Goal: Information Seeking & Learning: Learn about a topic

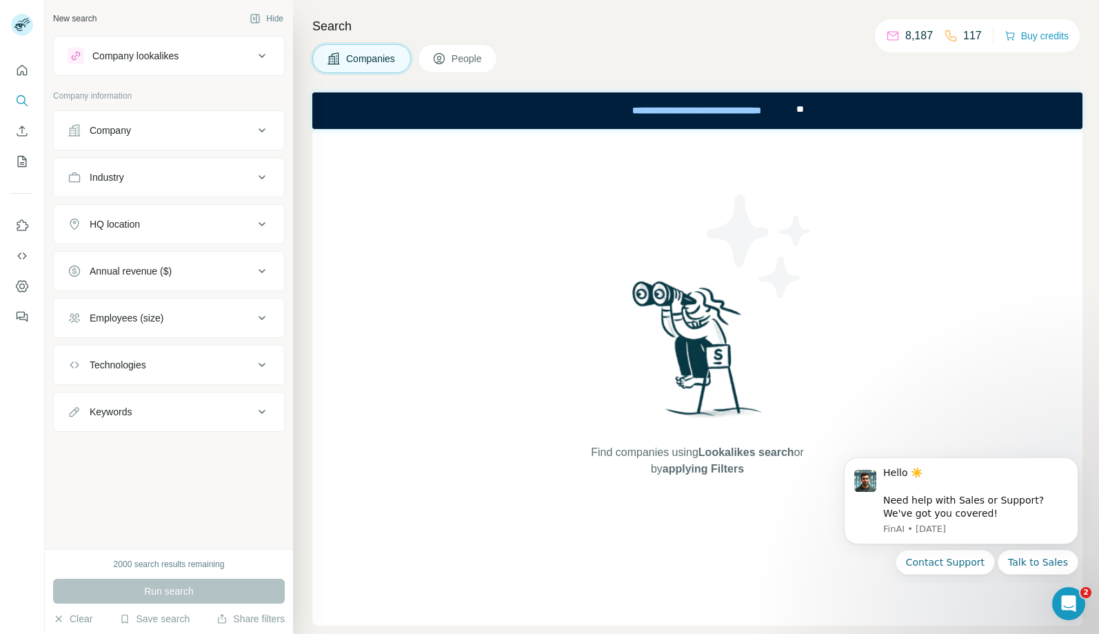
click at [125, 134] on div "Company" at bounding box center [110, 130] width 41 height 14
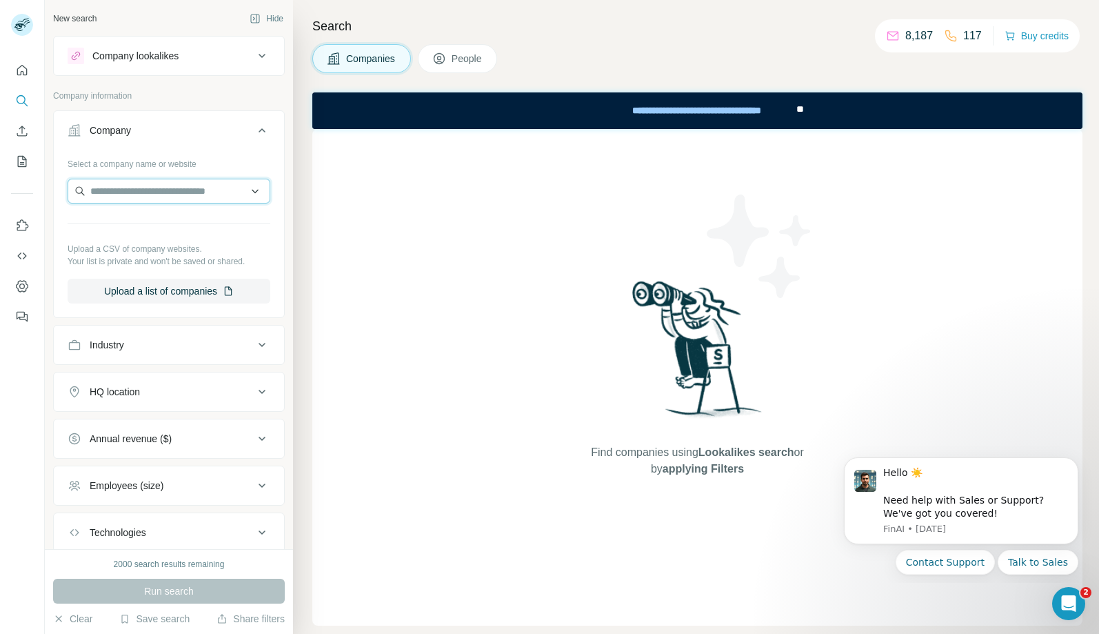
click at [111, 199] on input "text" at bounding box center [169, 191] width 203 height 25
paste input "**********"
type input "**********"
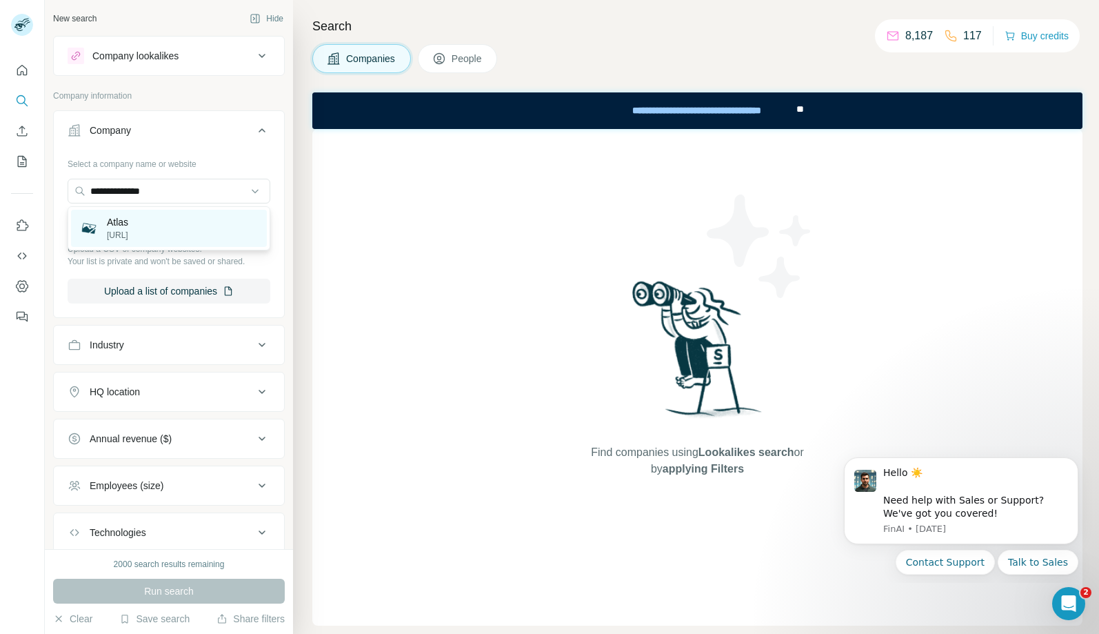
click at [119, 229] on p "[URL]" at bounding box center [117, 235] width 21 height 12
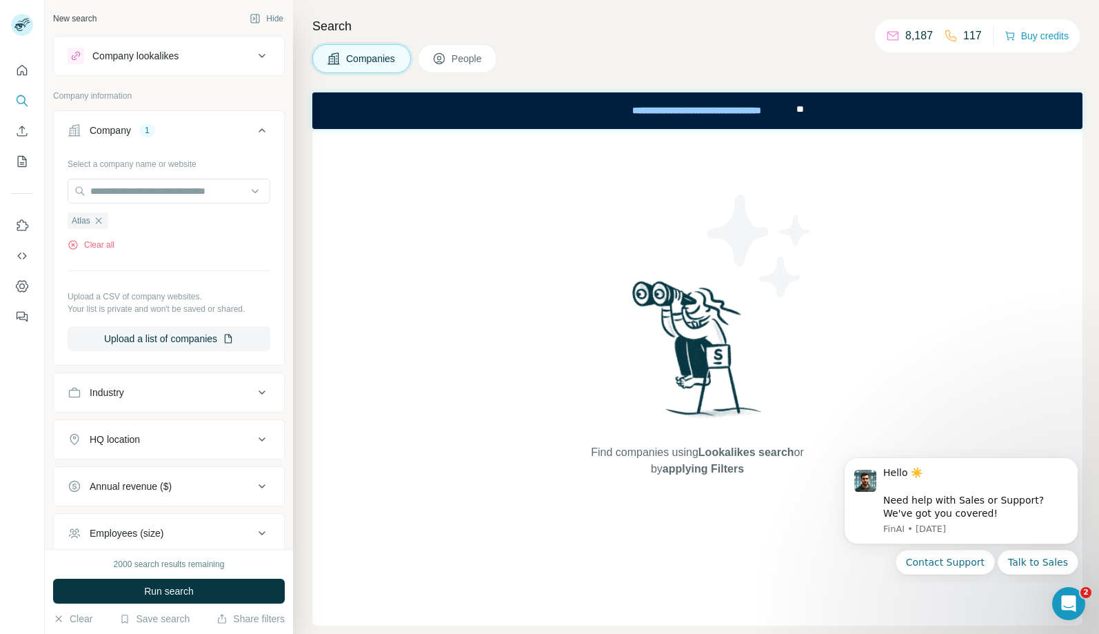
click at [467, 52] on span "People" at bounding box center [468, 59] width 32 height 14
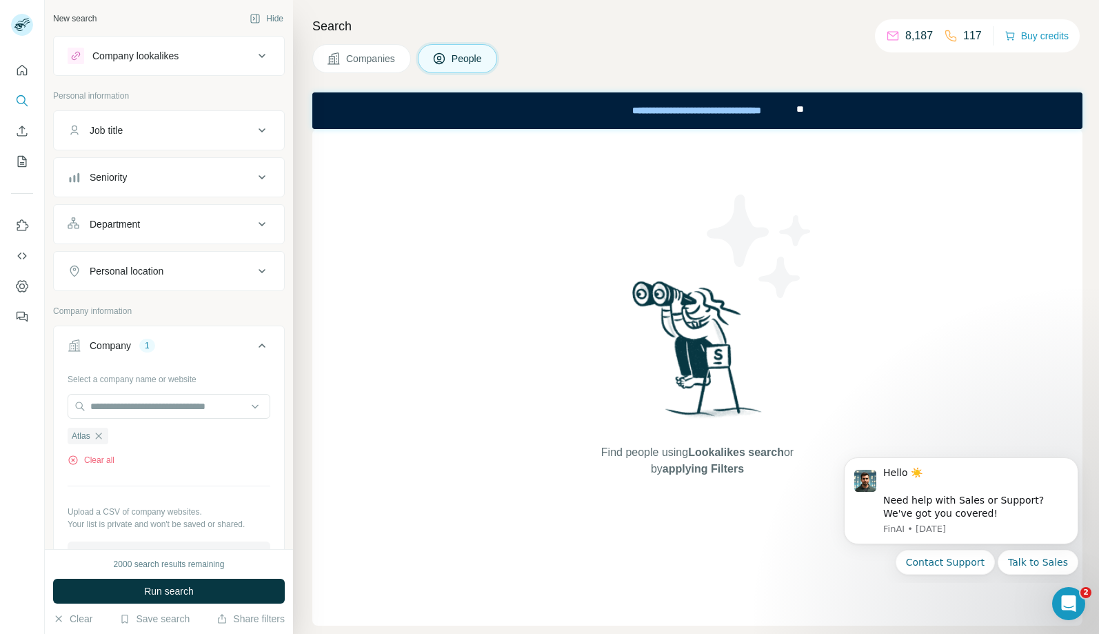
click at [355, 56] on span "Companies" at bounding box center [371, 59] width 50 height 14
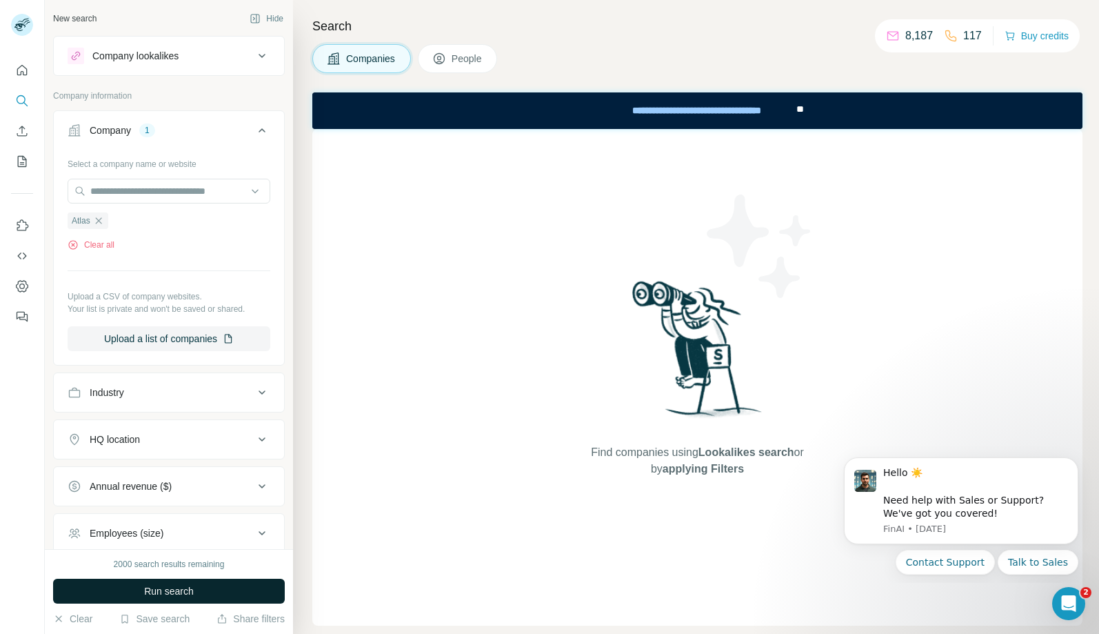
click at [134, 590] on button "Run search" at bounding box center [169, 590] width 232 height 25
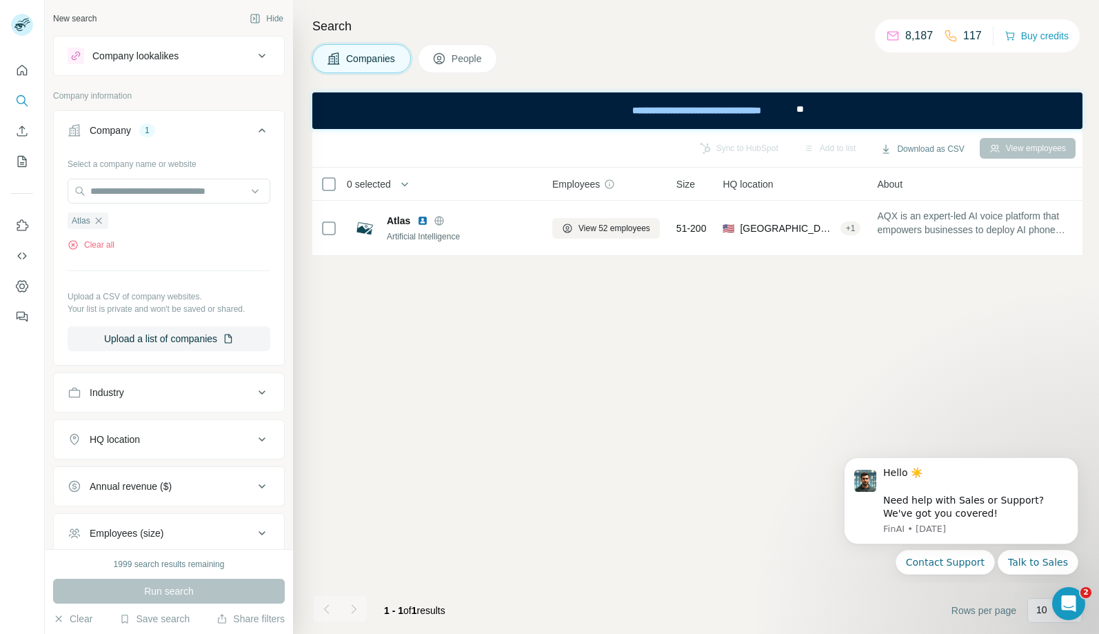
click at [458, 61] on span "People" at bounding box center [468, 59] width 32 height 14
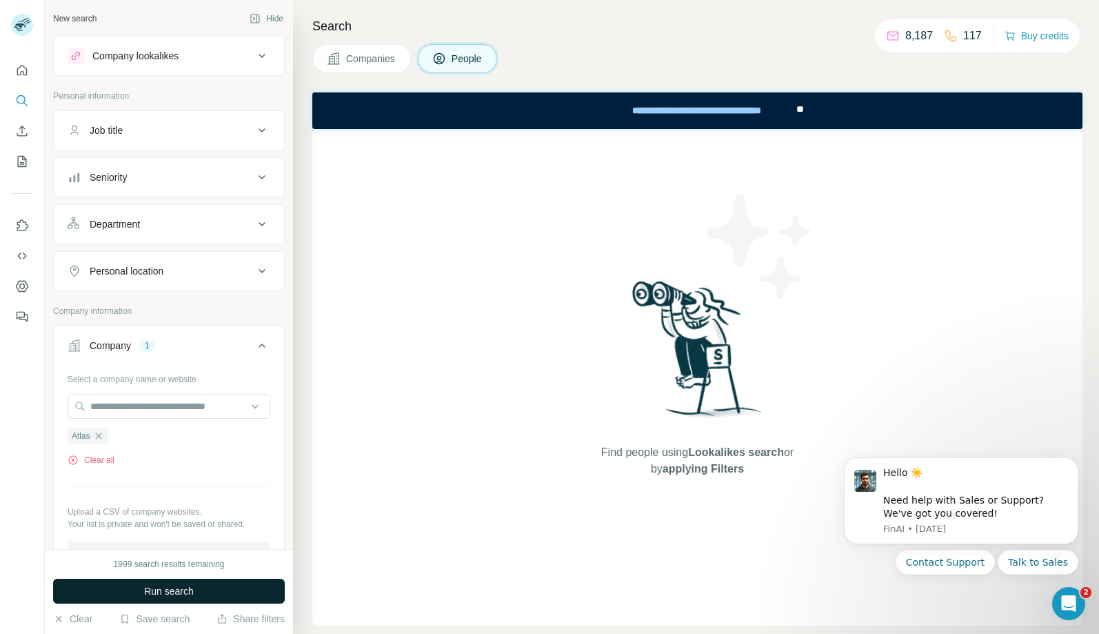
click at [195, 597] on button "Run search" at bounding box center [169, 590] width 232 height 25
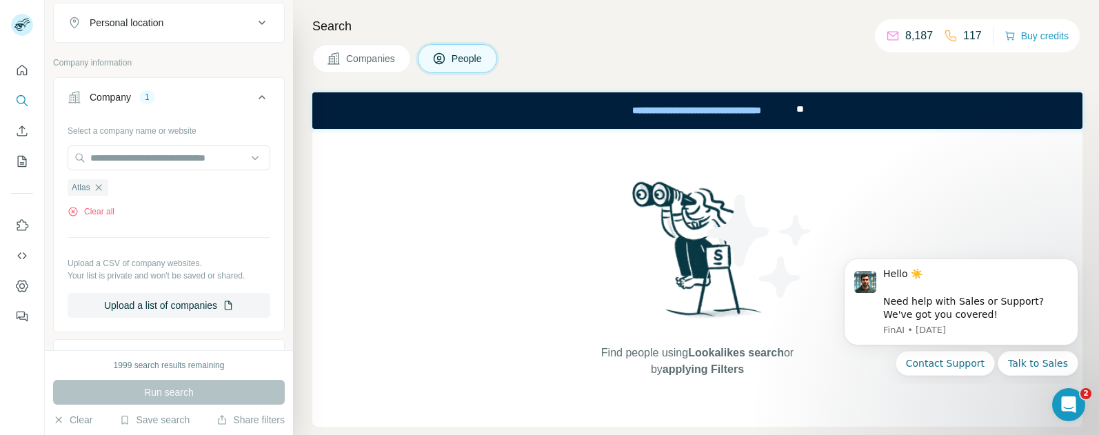
scroll to position [239, 0]
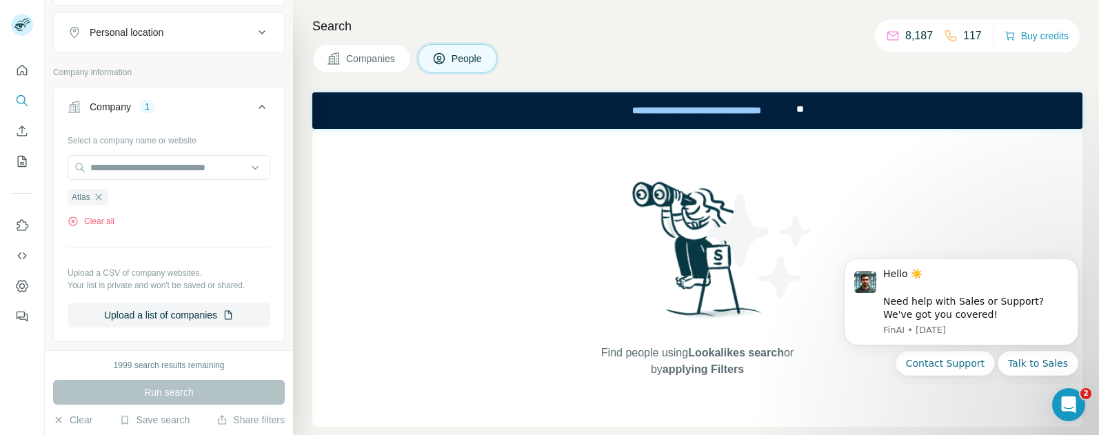
click at [366, 57] on span "Companies" at bounding box center [371, 59] width 50 height 14
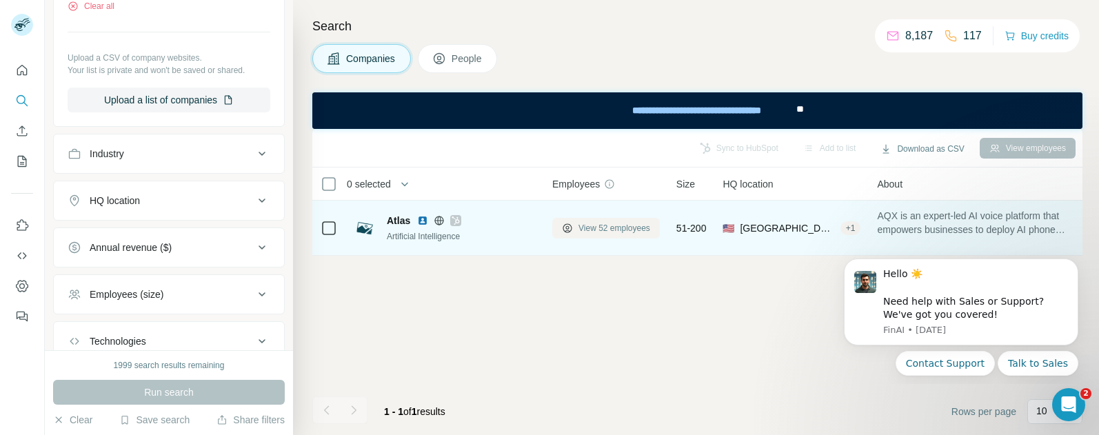
click at [598, 223] on span "View 52 employees" at bounding box center [614, 228] width 72 height 12
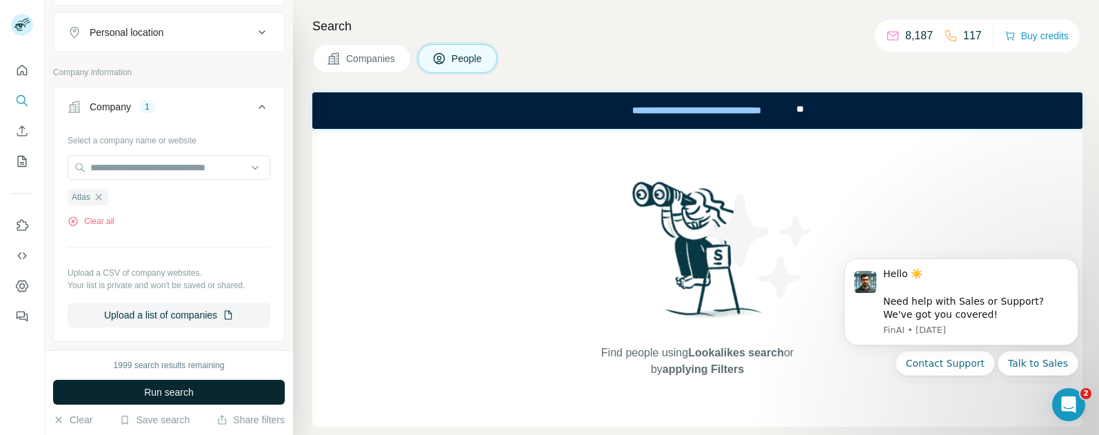
click at [150, 390] on span "Run search" at bounding box center [169, 392] width 50 height 14
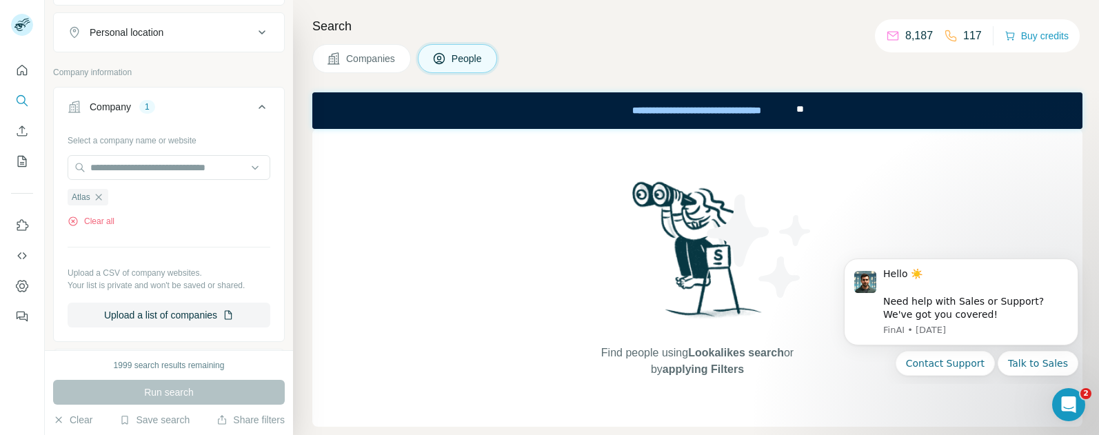
click at [396, 48] on button "Companies" at bounding box center [361, 58] width 99 height 29
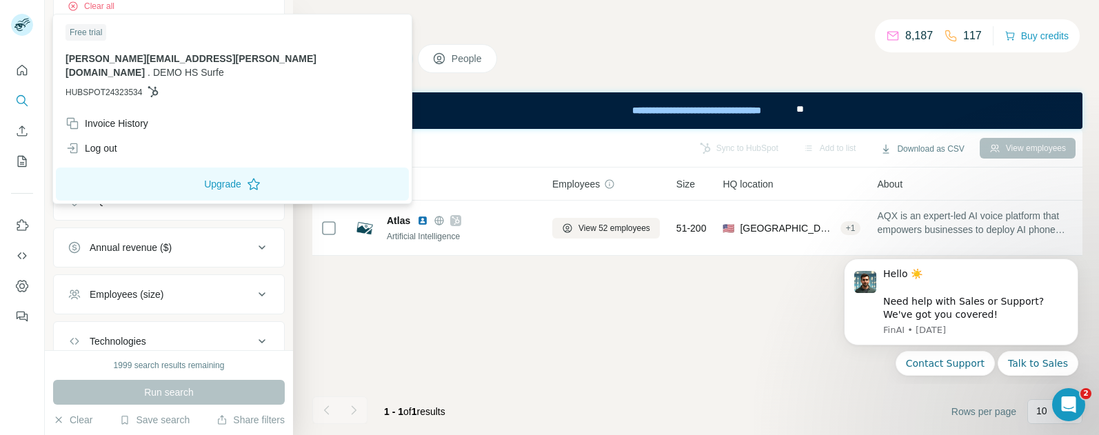
click at [24, 20] on rect at bounding box center [22, 25] width 22 height 22
click at [313, 55] on button "Companies" at bounding box center [361, 58] width 99 height 29
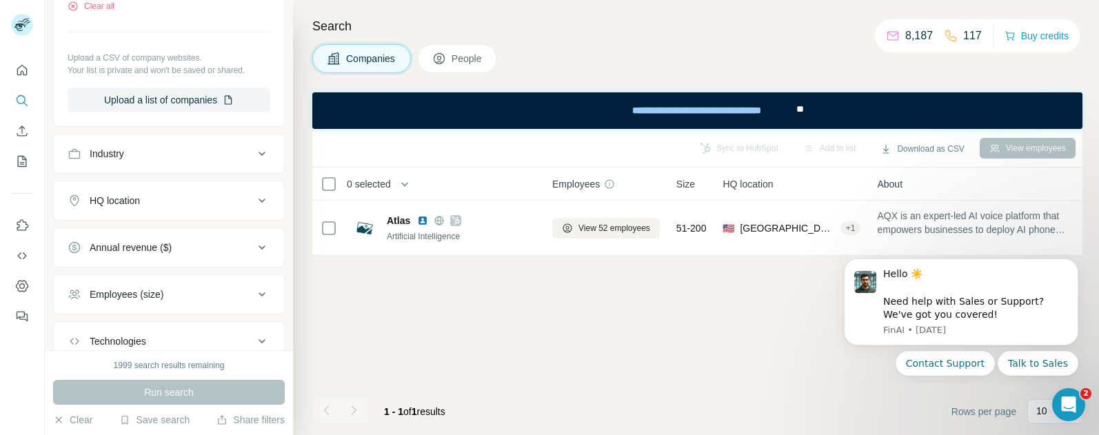
scroll to position [153, 0]
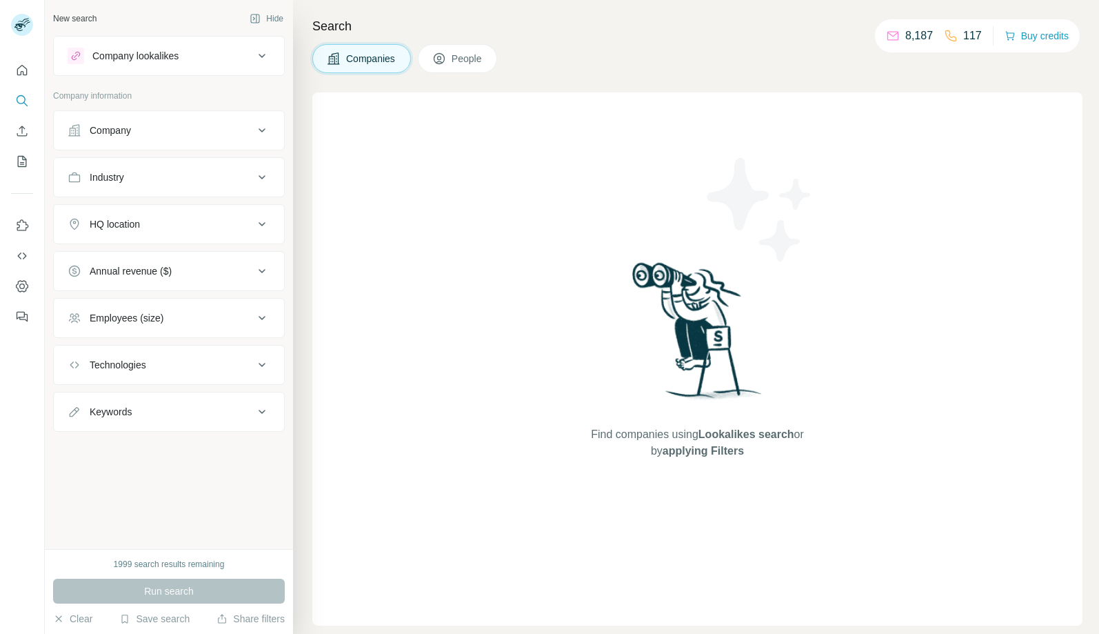
click at [201, 135] on div "Company" at bounding box center [161, 130] width 186 height 14
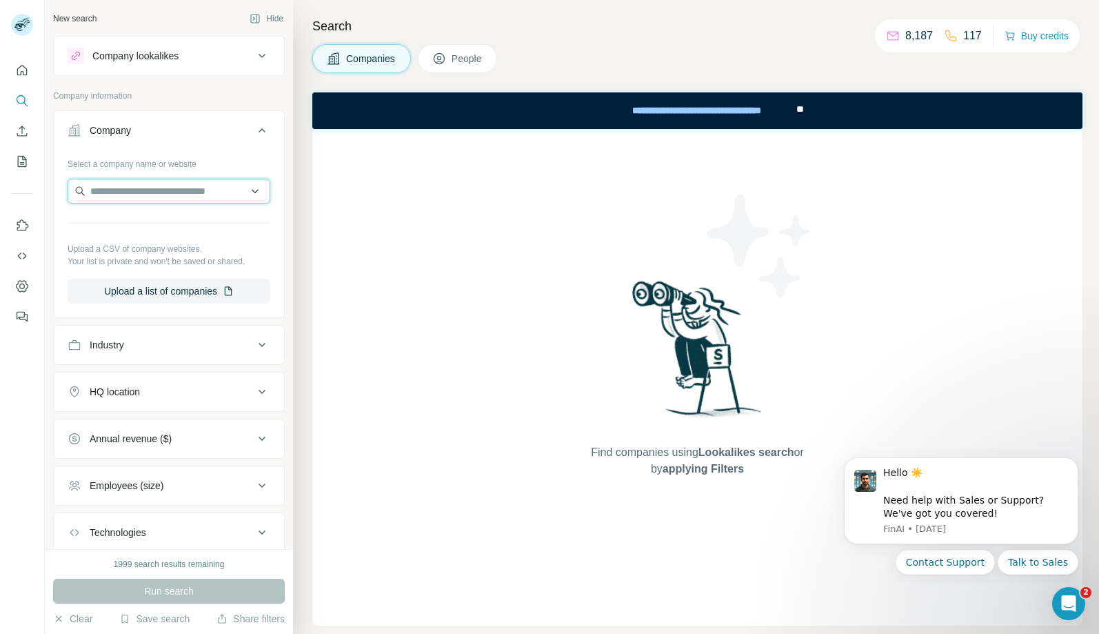
click at [117, 191] on input "text" at bounding box center [169, 191] width 203 height 25
paste input "**********"
type input "**********"
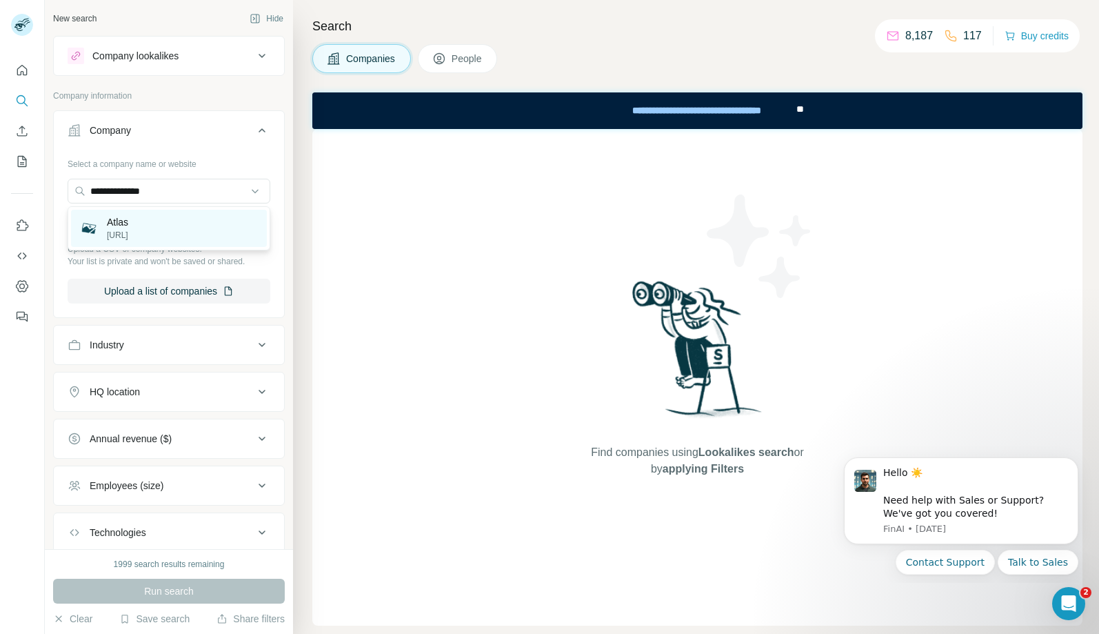
click at [156, 239] on div "Atlas [URL]" at bounding box center [169, 228] width 196 height 37
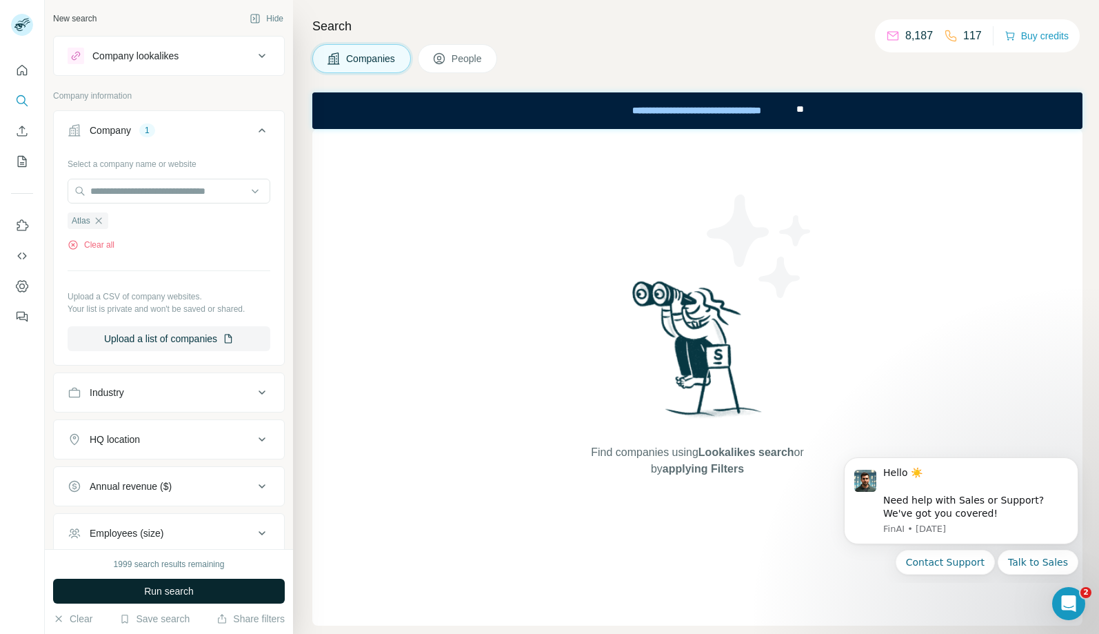
click at [145, 596] on span "Run search" at bounding box center [169, 591] width 50 height 14
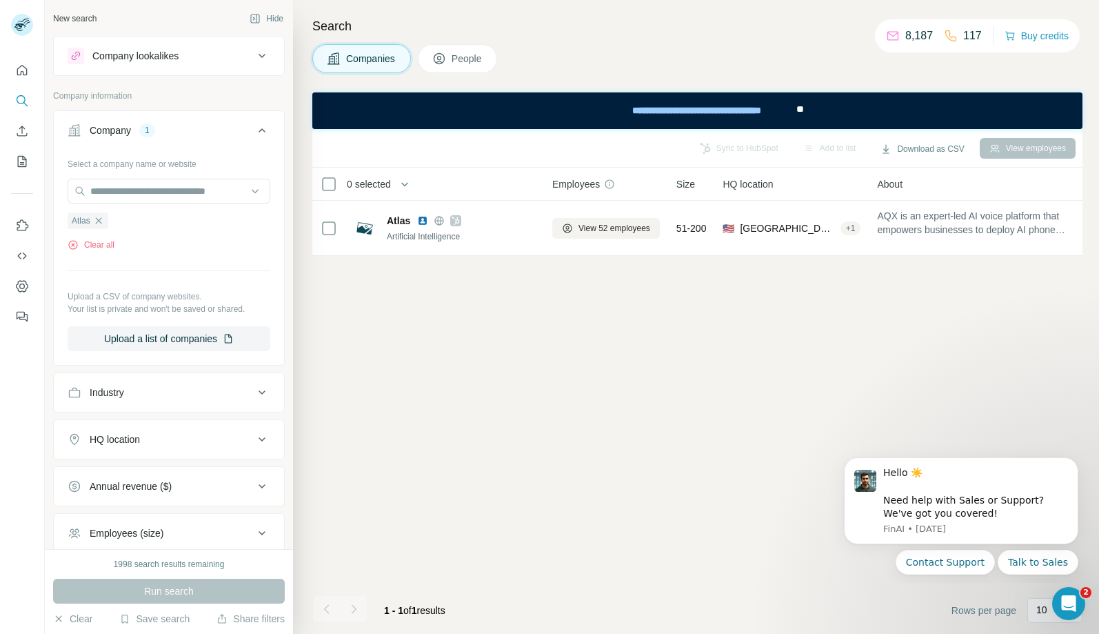
click at [456, 57] on span "People" at bounding box center [468, 59] width 32 height 14
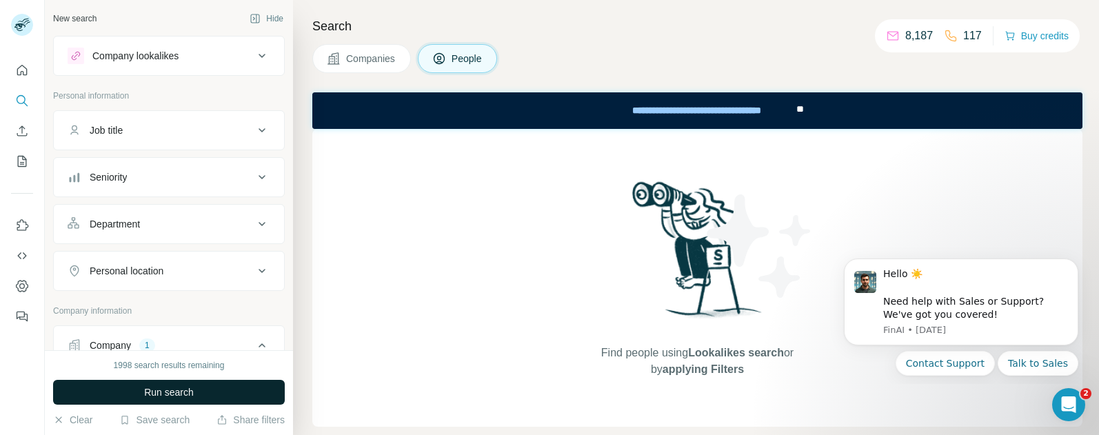
click at [161, 397] on span "Run search" at bounding box center [169, 392] width 50 height 14
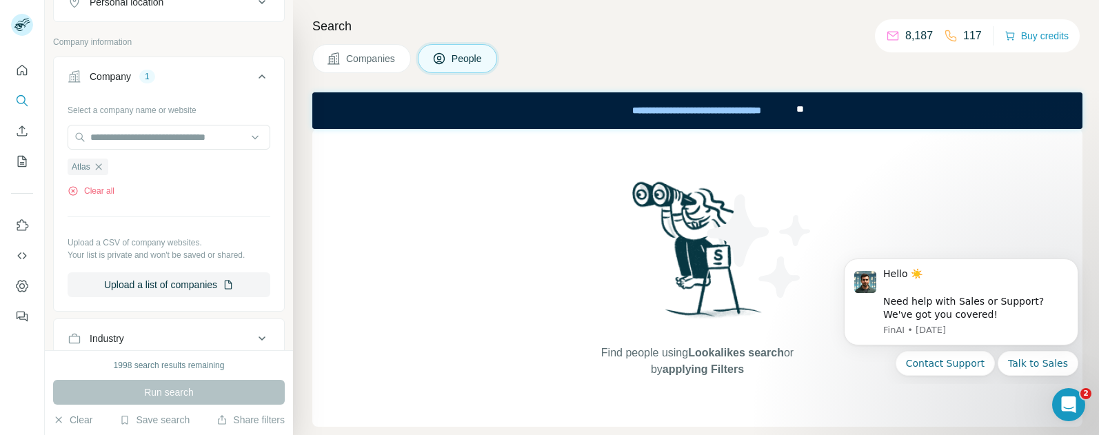
scroll to position [279, 0]
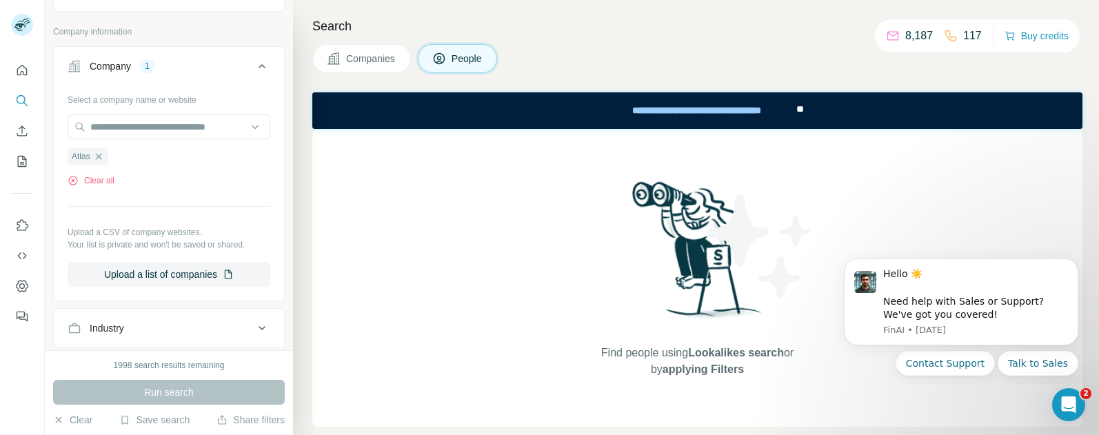
click at [358, 61] on span "Companies" at bounding box center [371, 59] width 50 height 14
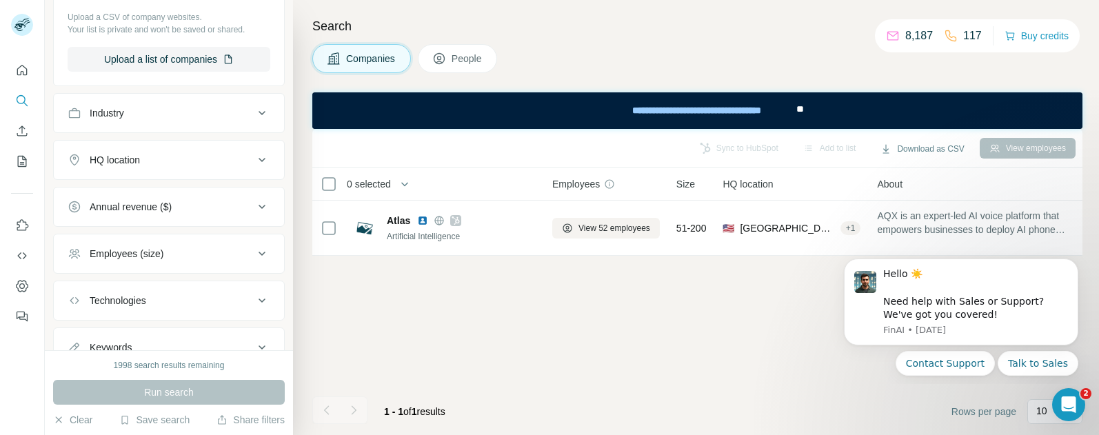
click at [611, 184] on icon at bounding box center [609, 184] width 11 height 11
